Goal: Task Accomplishment & Management: Use online tool/utility

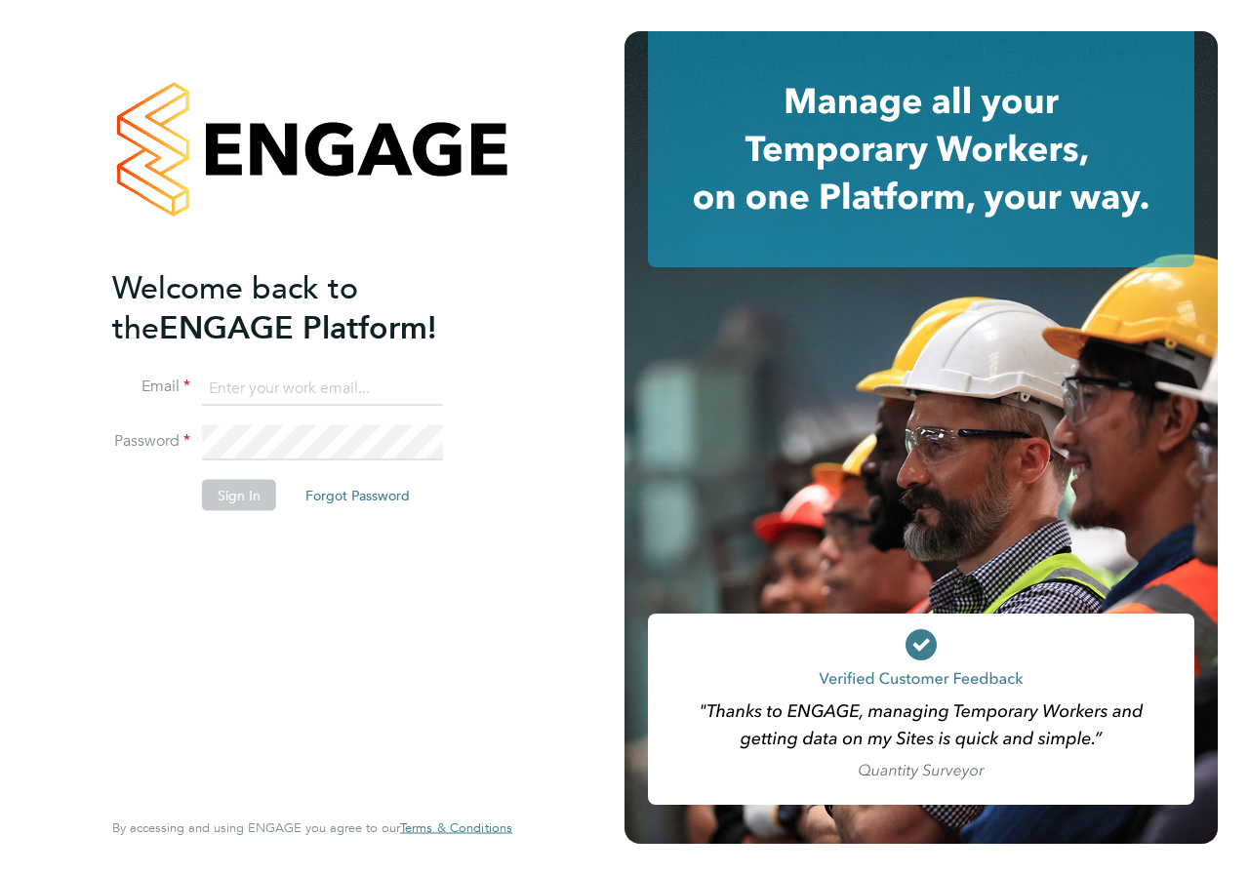
click at [248, 382] on input at bounding box center [322, 388] width 241 height 35
type input "[PERSON_NAME][EMAIL_ADDRESS][PERSON_NAME][DOMAIN_NAME]"
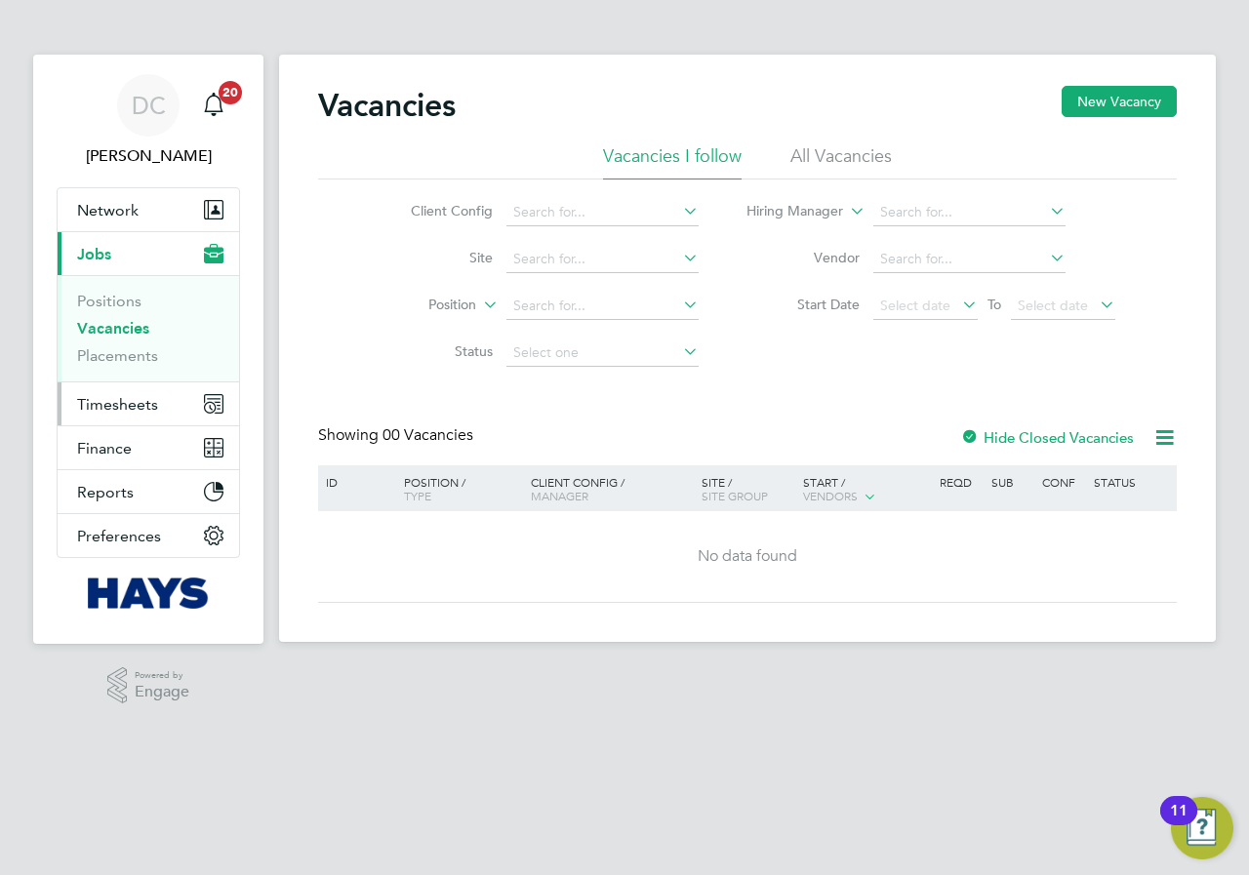
click at [132, 414] on button "Timesheets" at bounding box center [148, 403] width 181 height 43
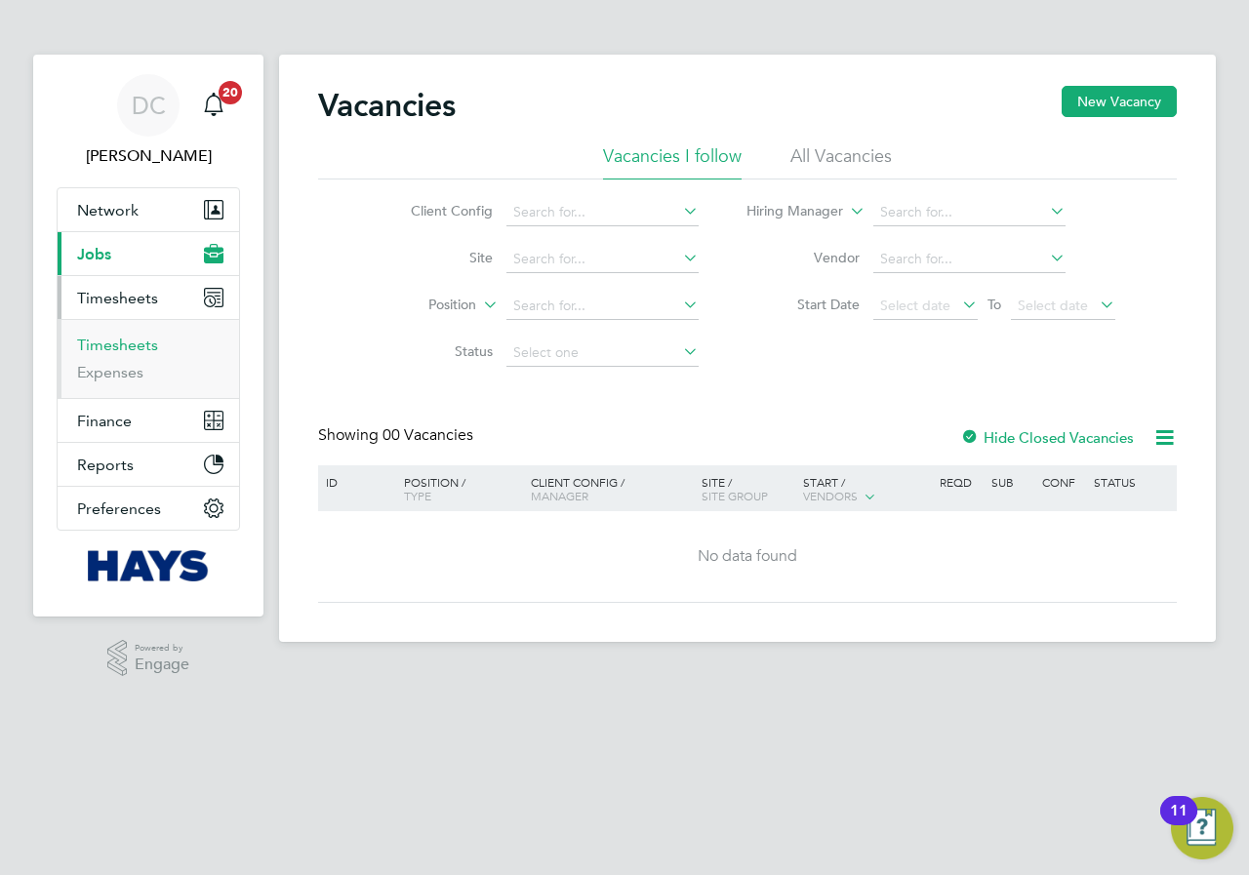
click at [126, 345] on link "Timesheets" at bounding box center [117, 345] width 81 height 19
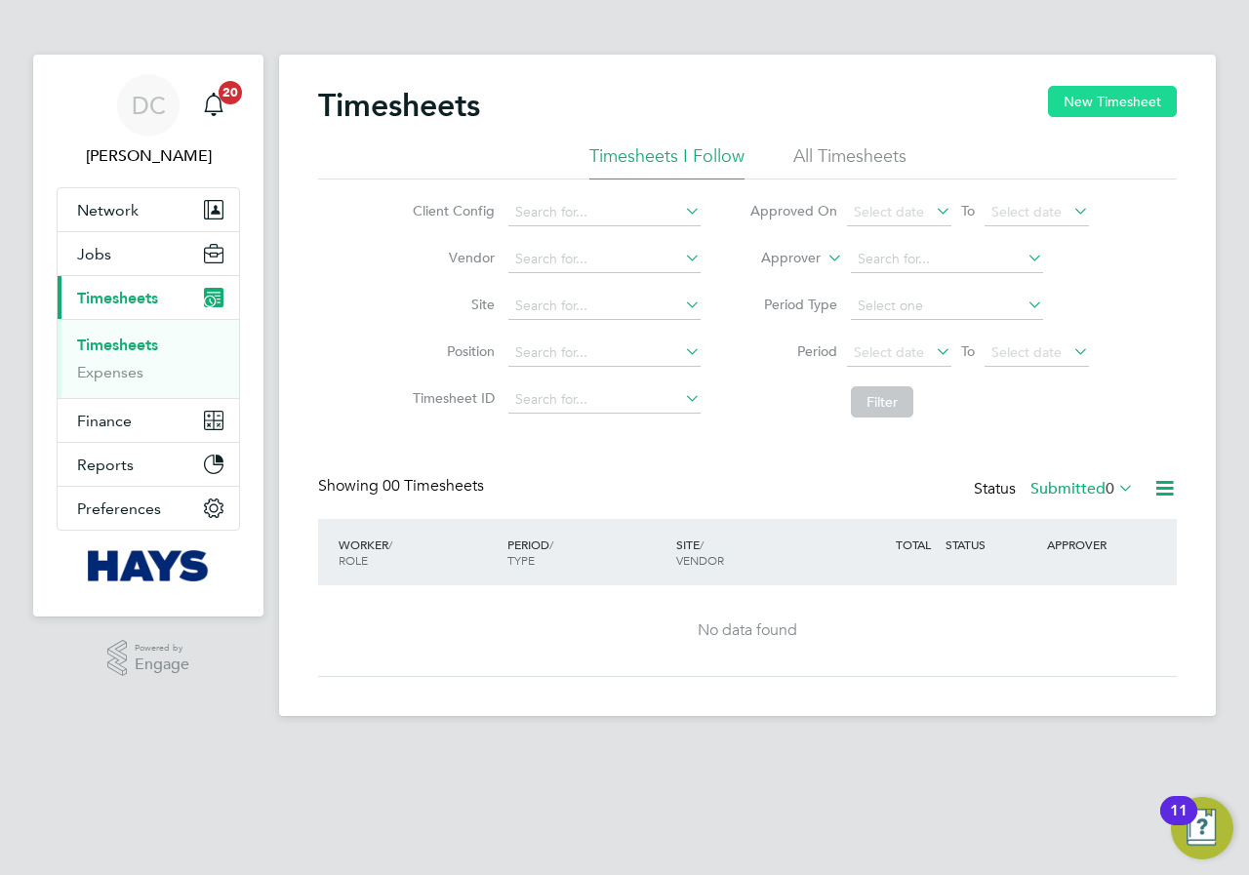
click at [1120, 98] on button "New Timesheet" at bounding box center [1112, 101] width 129 height 31
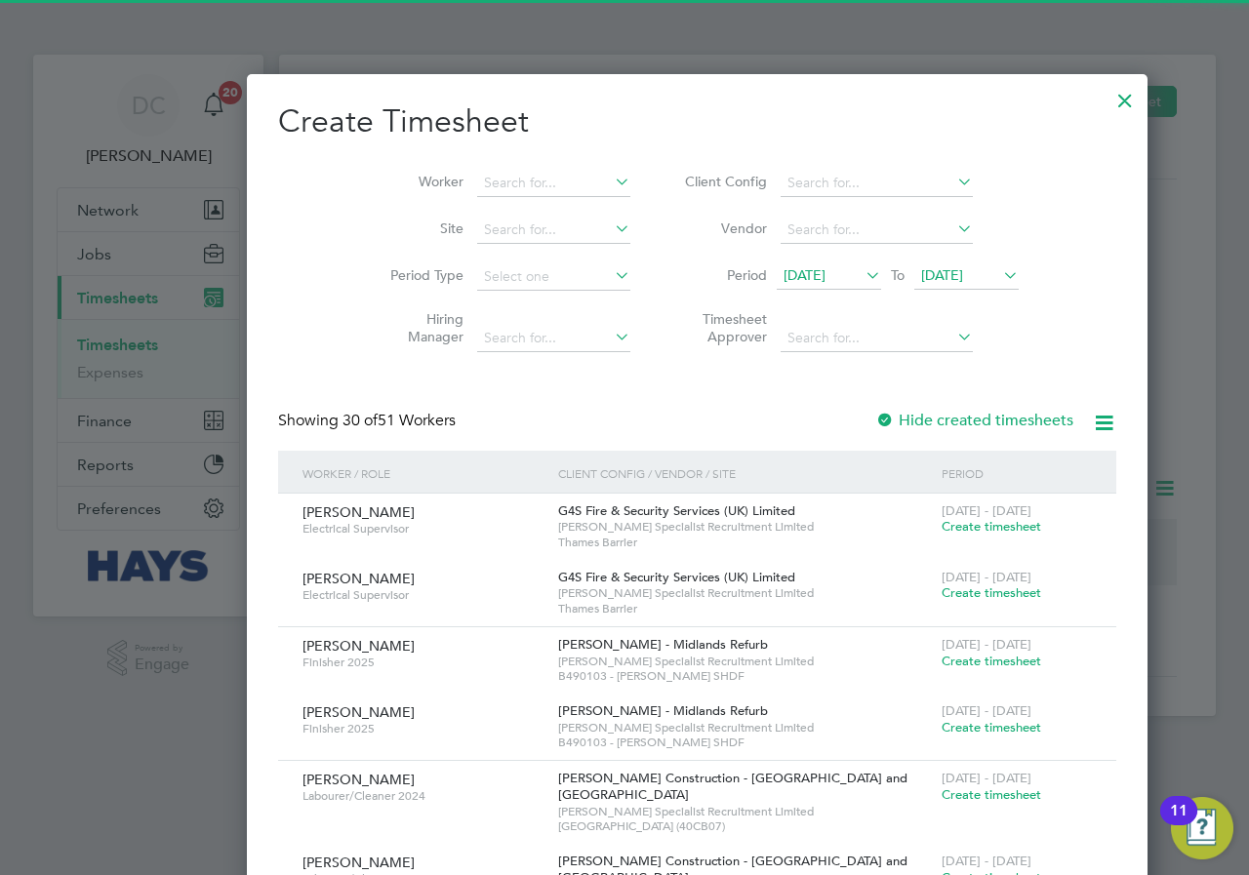
scroll to position [3946, 755]
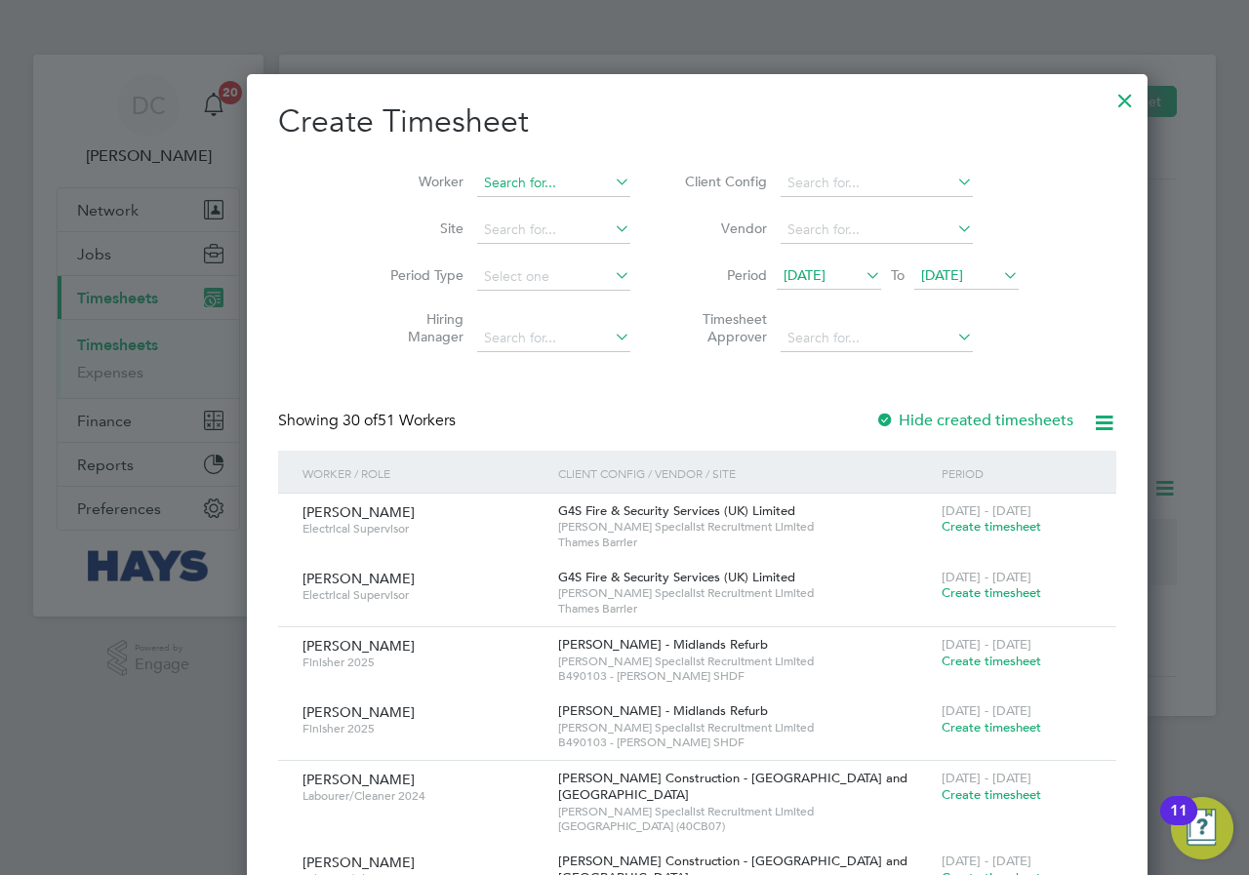
click at [478, 181] on input at bounding box center [553, 183] width 153 height 27
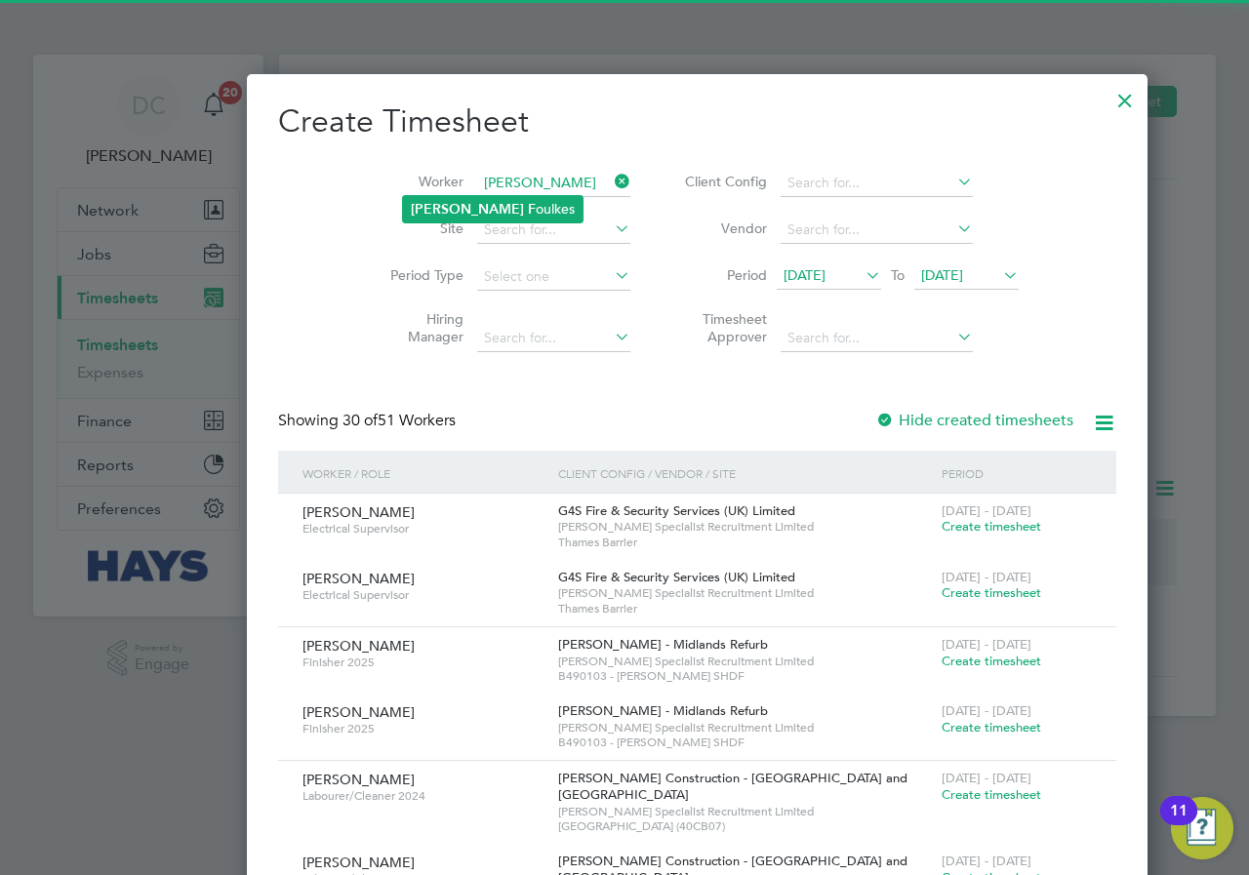
click at [477, 203] on li "Ollie F oulkes" at bounding box center [493, 209] width 180 height 26
type input "Ollie Foulkes"
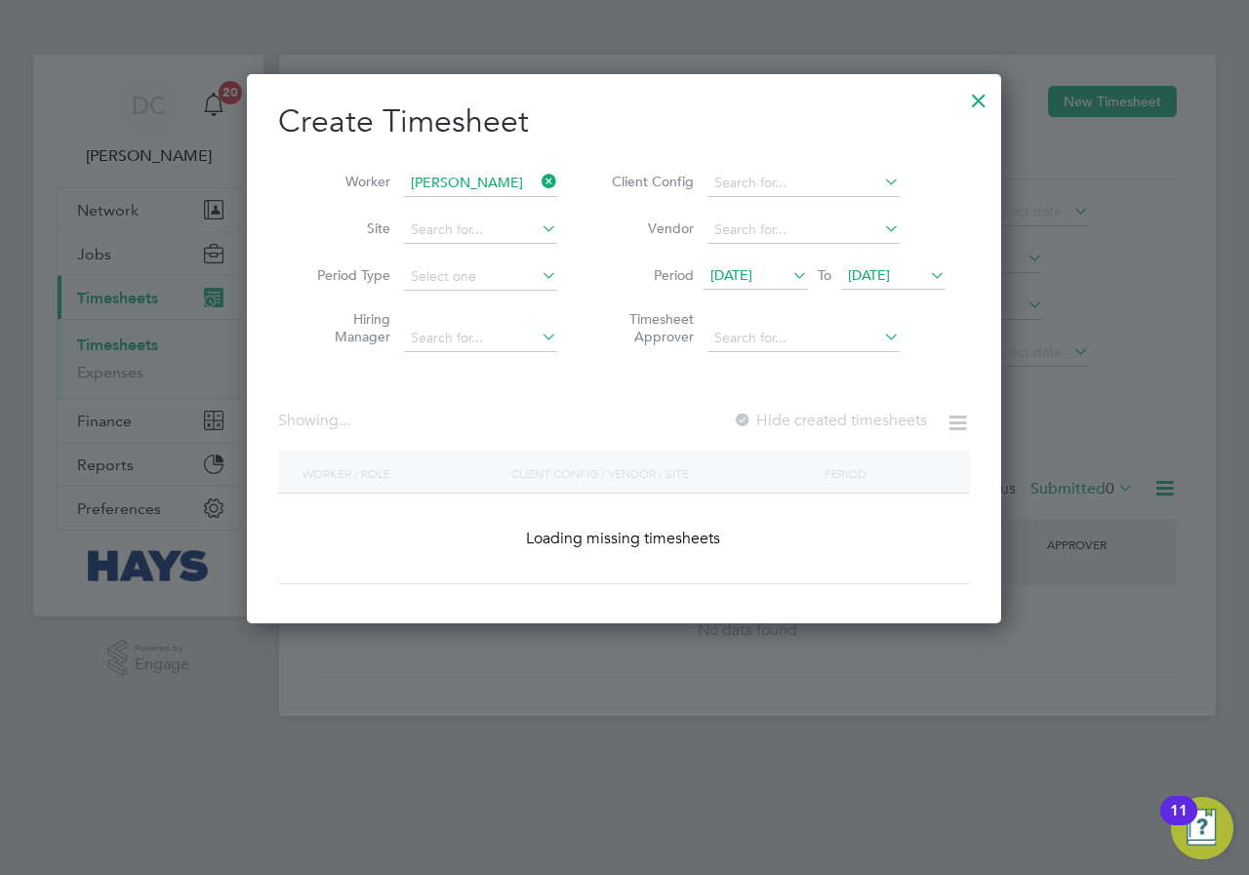
scroll to position [550, 755]
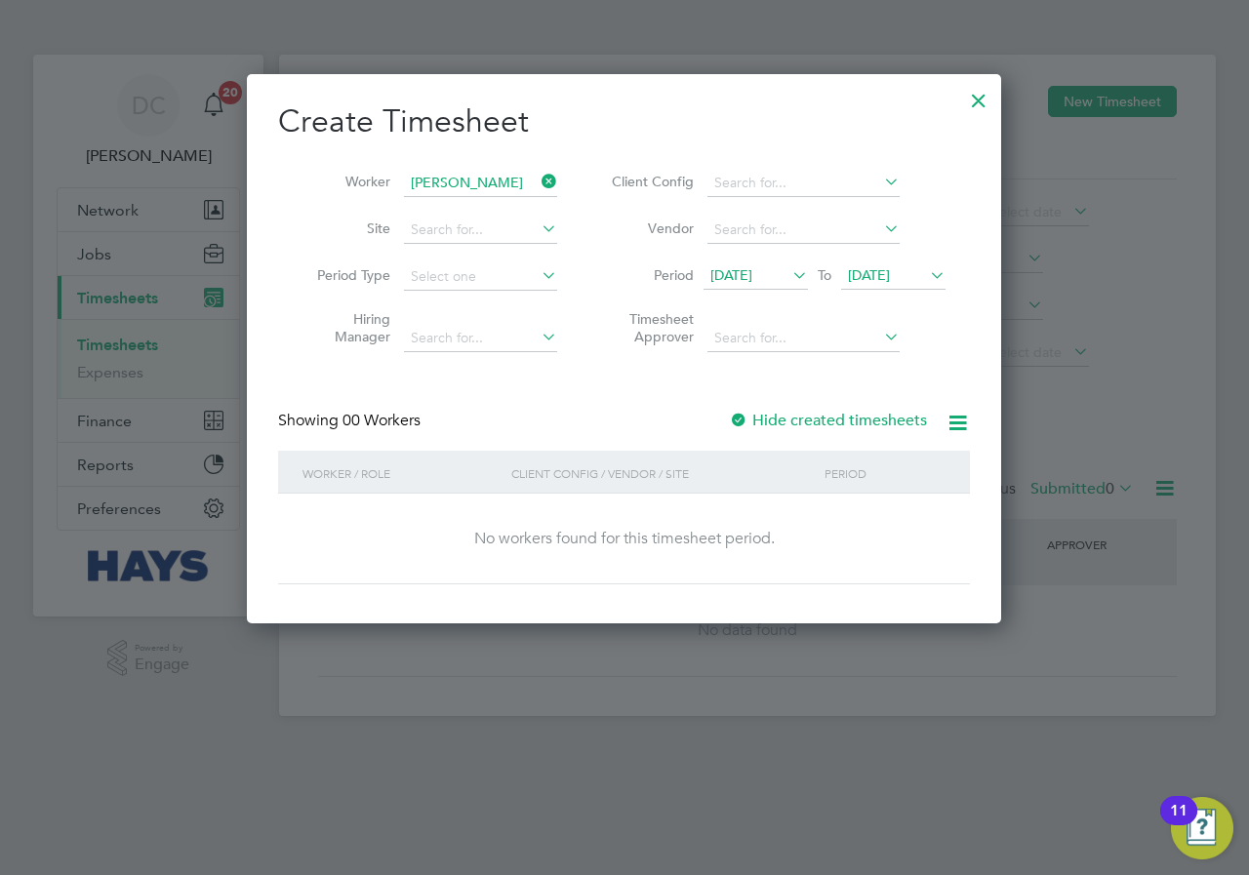
click at [791, 411] on label "Hide created timesheets" at bounding box center [828, 421] width 198 height 20
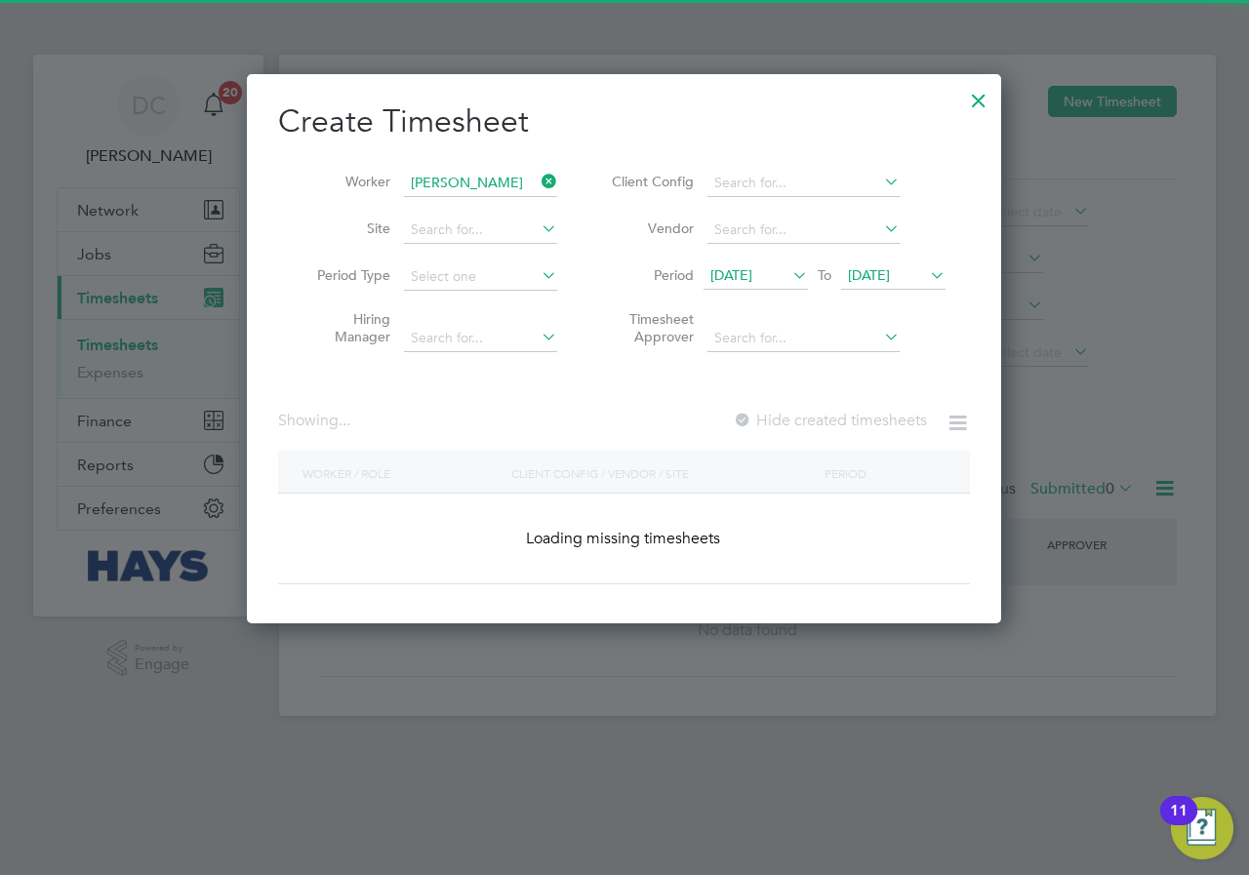
scroll to position [592, 755]
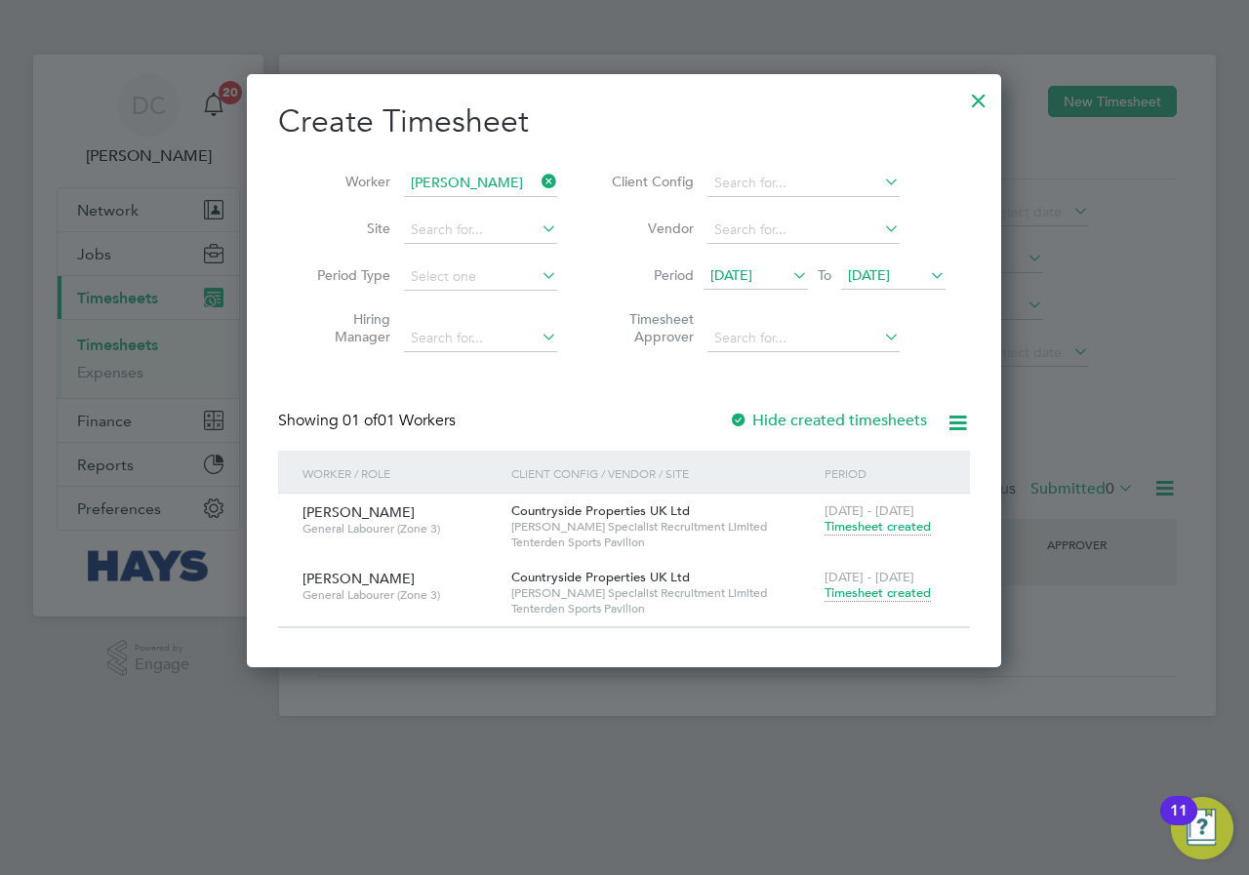
click at [852, 589] on span "Timesheet created" at bounding box center [878, 593] width 106 height 18
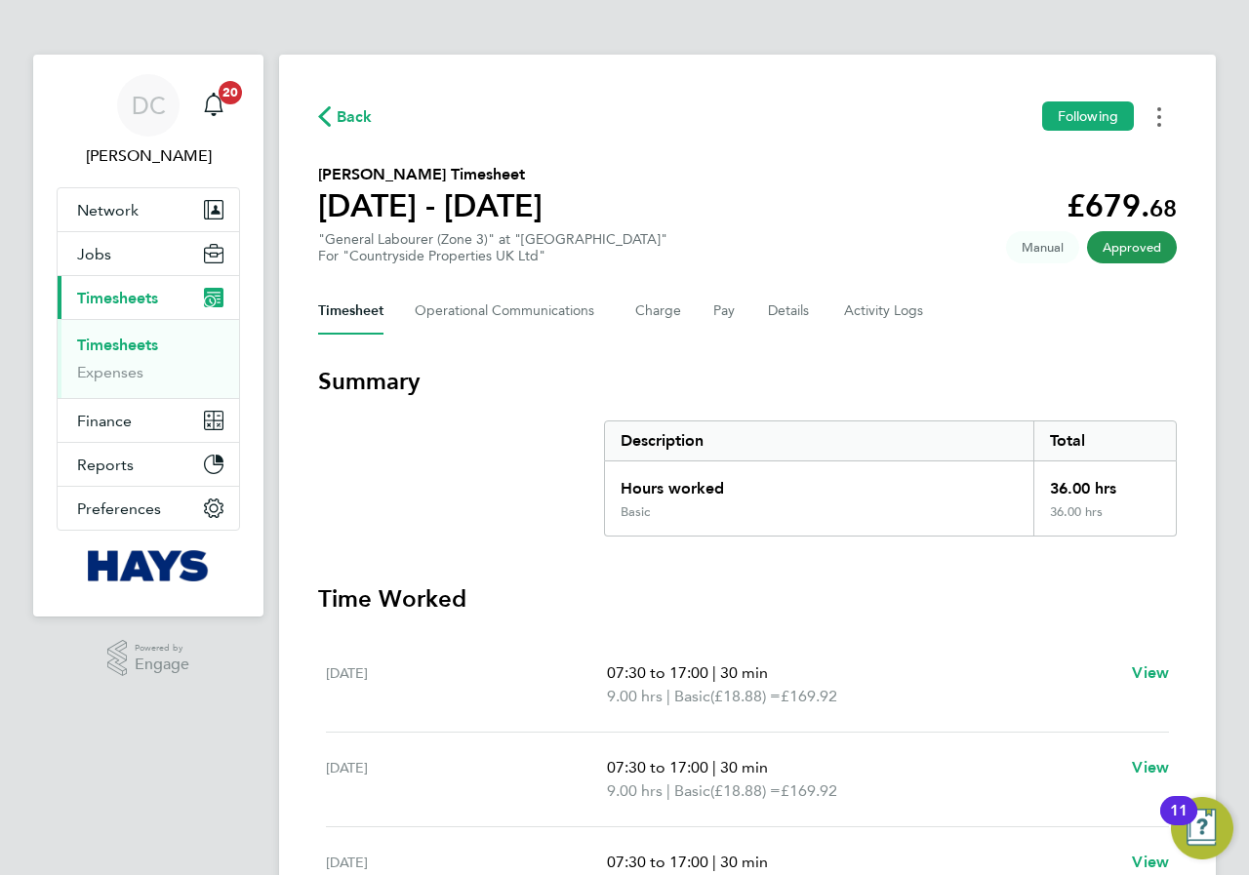
click at [1157, 121] on icon "Timesheets Menu" at bounding box center [1159, 117] width 4 height 20
click at [1086, 156] on link "Download timesheet" at bounding box center [1060, 160] width 234 height 39
